Goal: Information Seeking & Learning: Learn about a topic

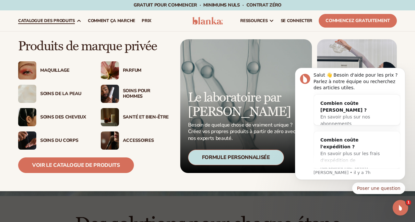
click at [74, 116] on div "Soins des cheveux" at bounding box center [64, 117] width 48 height 6
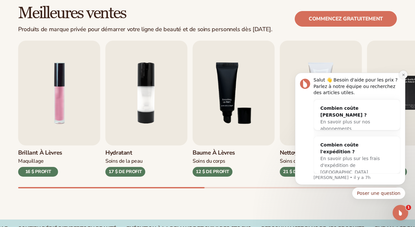
click at [403, 75] on icon "Rejeter la notification" at bounding box center [404, 75] width 4 height 4
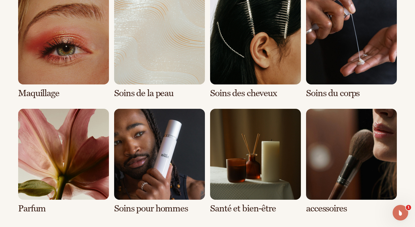
scroll to position [511, 0]
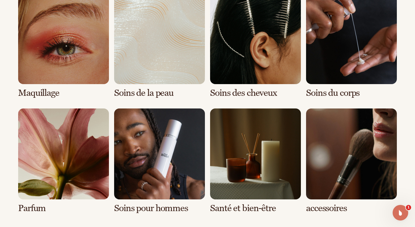
click at [243, 10] on link "3 / 8" at bounding box center [255, 45] width 91 height 105
click at [243, 27] on link "3 / 8" at bounding box center [255, 45] width 91 height 105
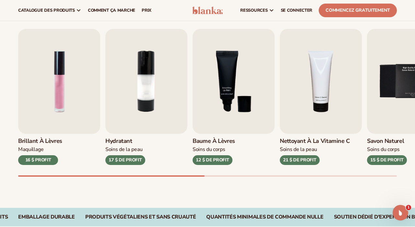
scroll to position [193, 0]
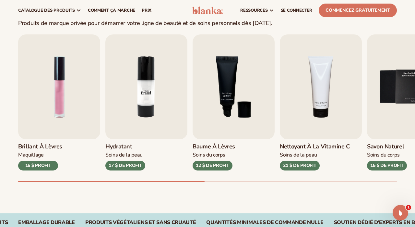
click at [142, 76] on img "2/9" at bounding box center [146, 86] width 82 height 105
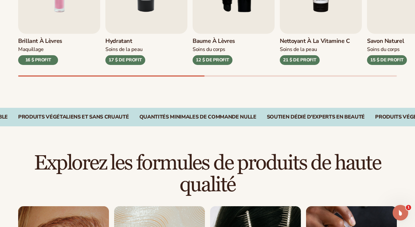
scroll to position [301, 0]
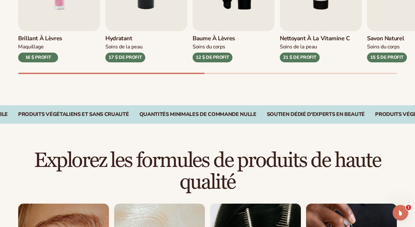
drag, startPoint x: 161, startPoint y: 72, endPoint x: 282, endPoint y: 79, distance: 121.4
click at [219, 56] on div "12 $ DE PROFIT" at bounding box center [212, 57] width 40 height 10
drag, startPoint x: 200, startPoint y: 72, endPoint x: 269, endPoint y: 72, distance: 69.3
click at [269, 72] on div "Brillant à lèvres Maquillage 16 $ PROFIT Hydratant Soins de la peau 17 $ DE PRO…" at bounding box center [216, -1] width 397 height 147
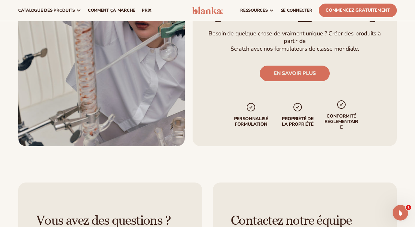
scroll to position [859, 0]
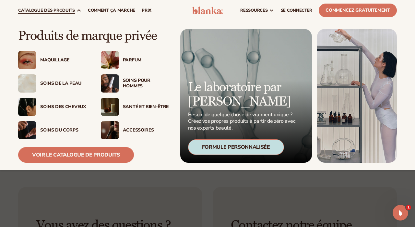
click at [199, 146] on div "FORMULE PERSONNALISÉE" at bounding box center [236, 147] width 96 height 16
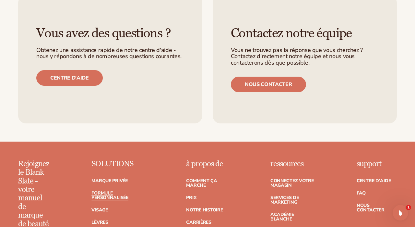
scroll to position [875, 0]
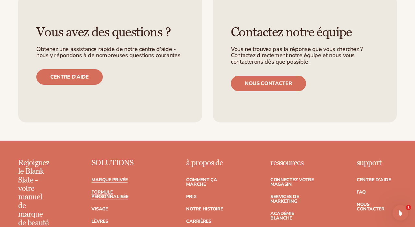
click at [117, 177] on link "MARQUE PRIVÉE" at bounding box center [109, 179] width 36 height 5
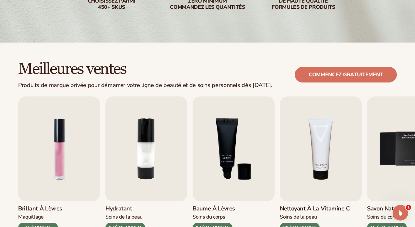
scroll to position [148, 0]
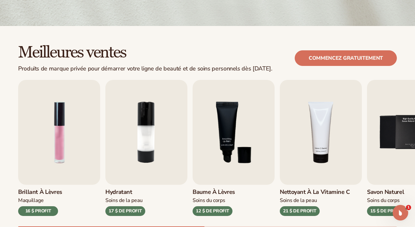
click at [337, 68] on div "Meilleures ventes Produits de marque privée pour démarrer votre ligne de beauté…" at bounding box center [207, 58] width 378 height 28
